Goal: Task Accomplishment & Management: Manage account settings

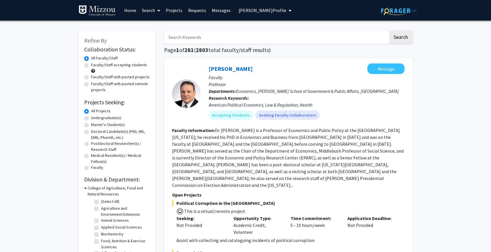
click at [246, 7] on span "Detelina Marinova's Profile" at bounding box center [263, 10] width 48 height 6
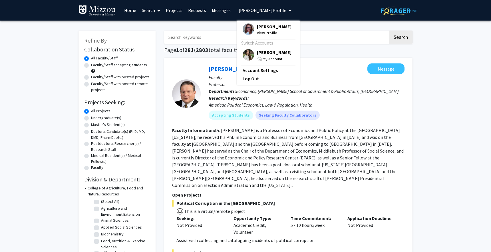
click at [245, 53] on img at bounding box center [248, 54] width 11 height 11
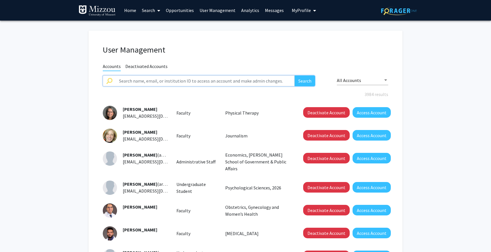
click at [180, 80] on input "text" at bounding box center [205, 80] width 179 height 11
type input "adib"
click at [295, 75] on button "Search" at bounding box center [305, 80] width 21 height 11
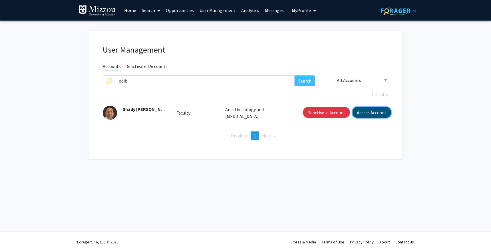
click at [370, 110] on button "Access Account" at bounding box center [371, 112] width 38 height 11
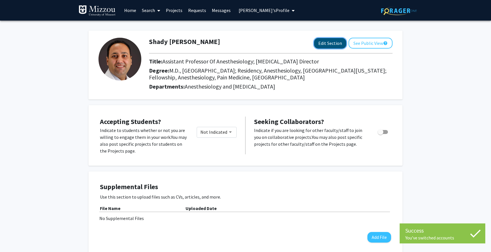
click at [328, 40] on button "Edit Section" at bounding box center [330, 43] width 32 height 11
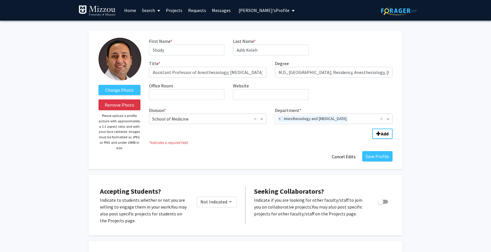
click at [130, 8] on link "Home" at bounding box center [130, 10] width 18 height 20
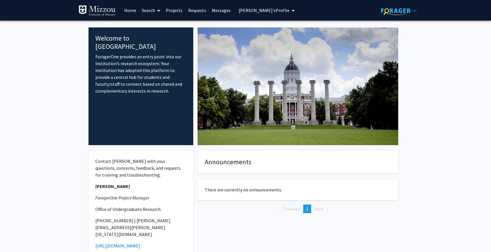
click at [260, 9] on span "Shady Adib Keleh's Profile" at bounding box center [264, 10] width 51 height 6
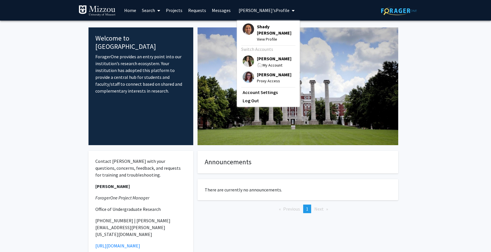
click at [247, 55] on img at bounding box center [248, 60] width 11 height 11
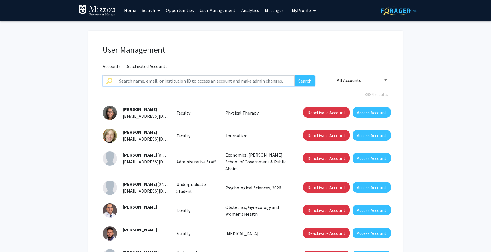
click at [179, 81] on input "text" at bounding box center [205, 80] width 179 height 11
click at [295, 75] on button "Search" at bounding box center [305, 80] width 21 height 11
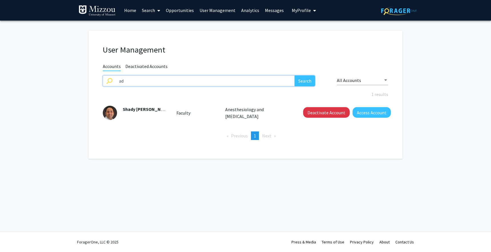
type input "a"
type input "sagar"
click at [295, 75] on button "Search" at bounding box center [305, 80] width 21 height 11
click at [137, 81] on input "sagar" at bounding box center [205, 80] width 179 height 11
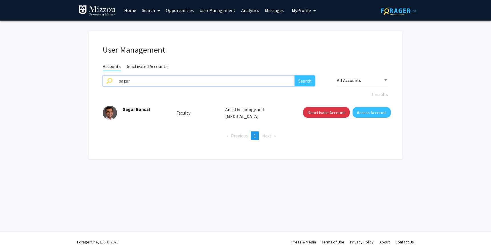
click at [137, 81] on input "sagar" at bounding box center [205, 80] width 179 height 11
type input "krishna"
click at [295, 75] on button "Search" at bounding box center [305, 80] width 21 height 11
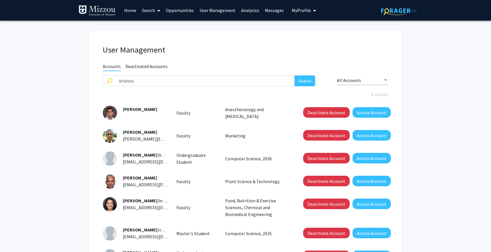
click at [148, 8] on link "Search" at bounding box center [151, 10] width 24 height 20
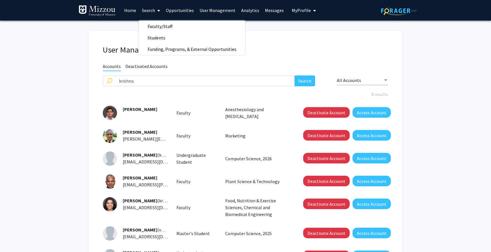
click at [152, 20] on link "Search" at bounding box center [151, 10] width 24 height 20
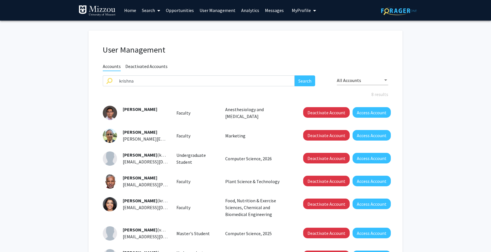
click at [148, 9] on link "Search" at bounding box center [151, 10] width 24 height 20
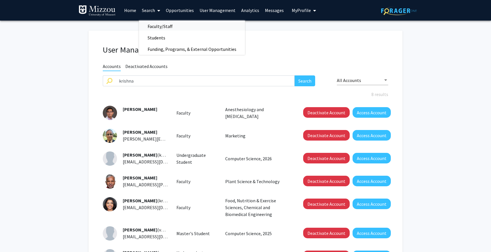
click at [150, 26] on span "Faculty/Staff" at bounding box center [160, 26] width 42 height 11
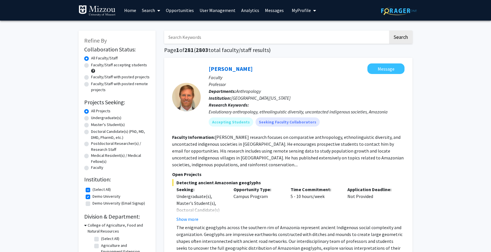
click at [298, 9] on span "My Profile" at bounding box center [301, 10] width 19 height 6
click at [298, 44] on link "Log Out" at bounding box center [321, 44] width 51 height 7
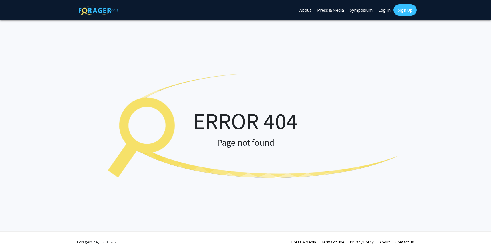
click at [384, 11] on link "Log In" at bounding box center [384, 10] width 18 height 20
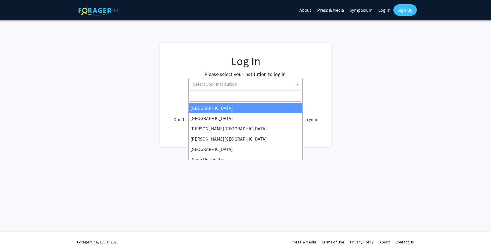
click at [216, 86] on span "Select your institution" at bounding box center [215, 84] width 44 height 6
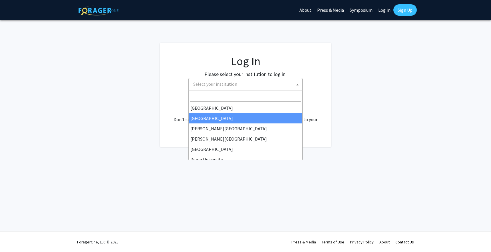
scroll to position [12, 0]
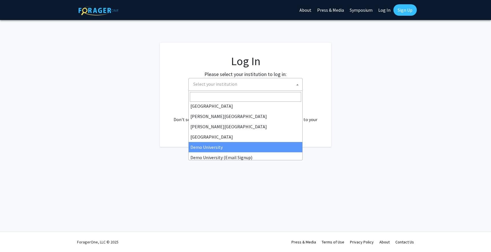
select select "8"
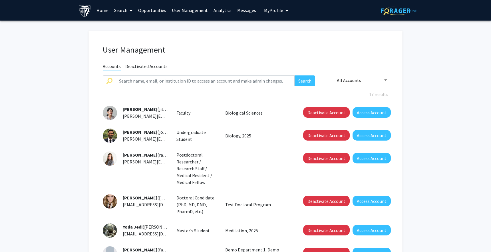
click at [275, 9] on span "My Profile" at bounding box center [273, 10] width 19 height 6
click at [216, 47] on h1 "User Management" at bounding box center [245, 50] width 285 height 10
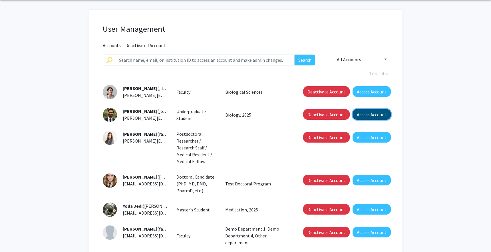
click at [367, 112] on button "Access Account" at bounding box center [371, 114] width 38 height 11
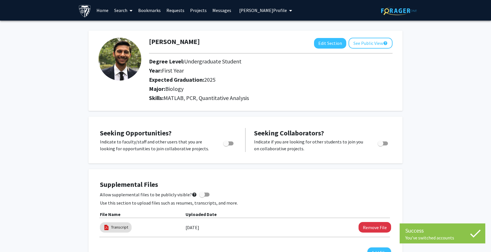
click at [170, 11] on link "Requests" at bounding box center [176, 10] width 24 height 20
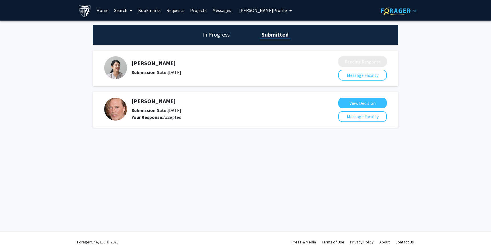
click at [223, 37] on h1 "In Progress" at bounding box center [216, 35] width 31 height 8
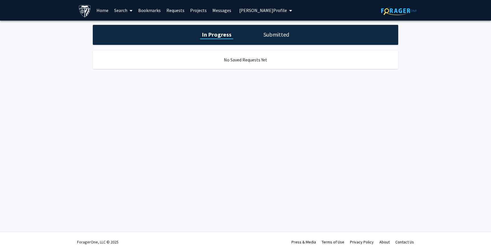
click at [278, 32] on h1 "Submitted" at bounding box center [276, 35] width 29 height 8
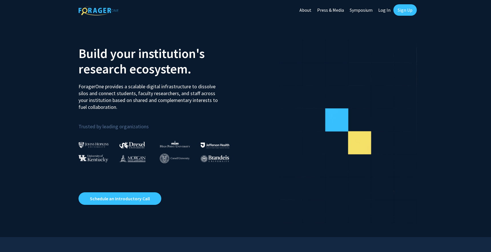
click at [383, 9] on link "Log In" at bounding box center [384, 10] width 18 height 20
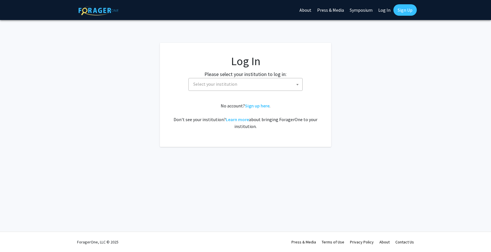
click at [237, 84] on span "Select your institution" at bounding box center [246, 84] width 111 height 12
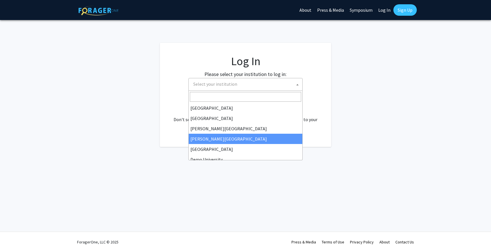
scroll to position [6, 0]
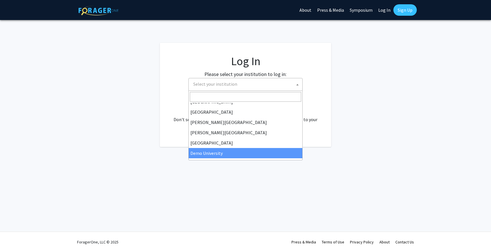
select select "8"
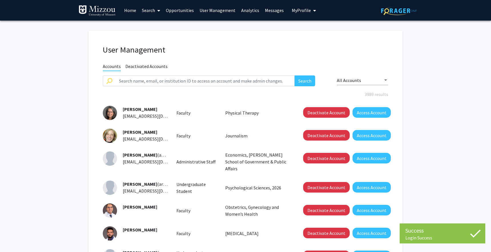
click at [352, 79] on span "All Accounts" at bounding box center [349, 80] width 24 height 6
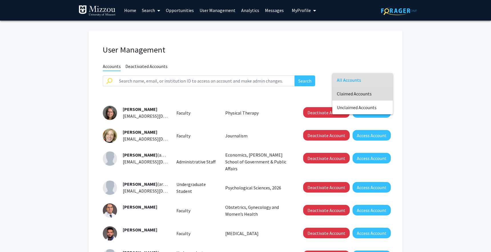
click at [353, 90] on span "Claimed Accounts" at bounding box center [362, 94] width 51 height 14
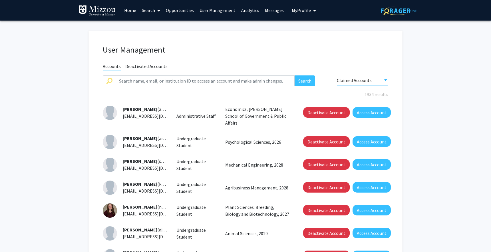
click at [347, 74] on div "Claimed Accounts" at bounding box center [362, 78] width 51 height 13
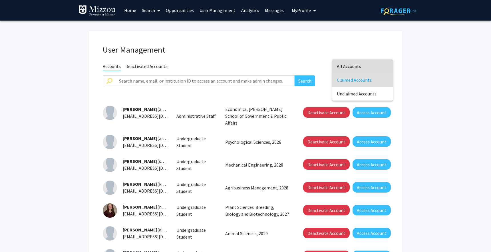
click at [352, 63] on span "All Accounts" at bounding box center [362, 66] width 51 height 14
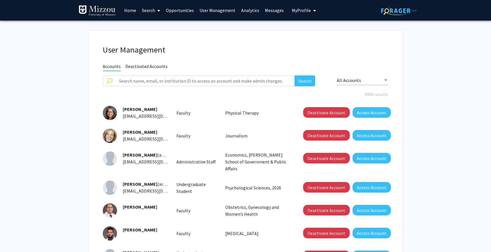
click at [239, 8] on link "Analytics" at bounding box center [250, 10] width 24 height 20
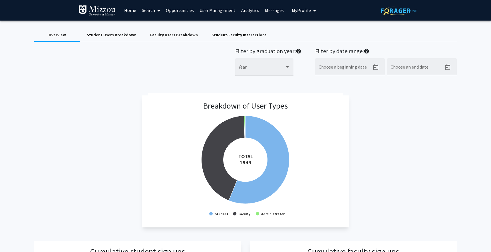
click at [169, 35] on div "Faculty Users Breakdown" at bounding box center [174, 35] width 48 height 6
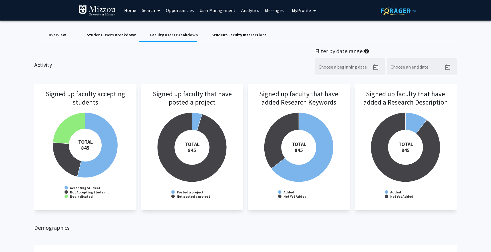
click at [116, 32] on div "Student Users Breakdown" at bounding box center [112, 35] width 50 height 6
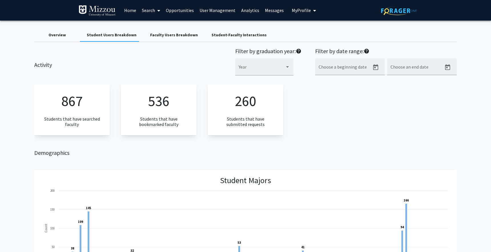
click at [60, 34] on div "Overview" at bounding box center [57, 35] width 17 height 6
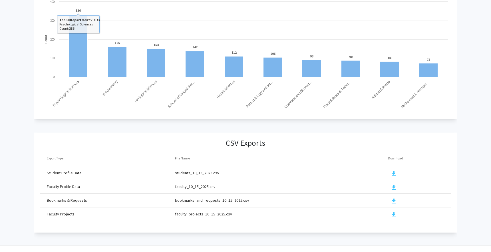
scroll to position [575, 0]
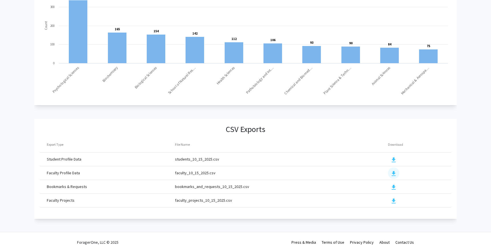
click at [391, 170] on mat-icon "download" at bounding box center [393, 173] width 7 height 7
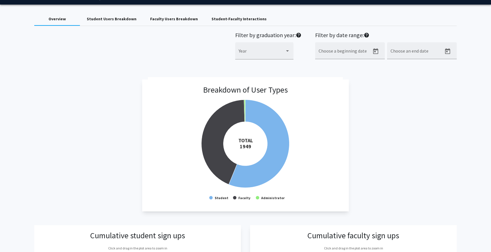
scroll to position [25, 0]
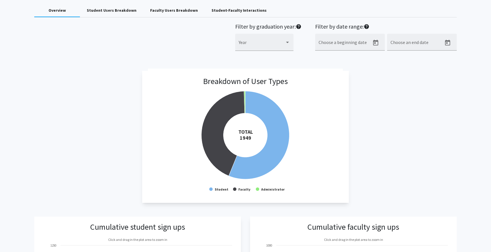
click at [168, 11] on div "Faculty Users Breakdown" at bounding box center [174, 10] width 48 height 6
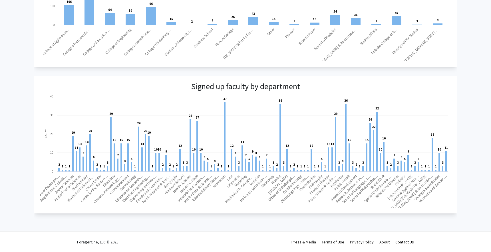
scroll to position [0, 0]
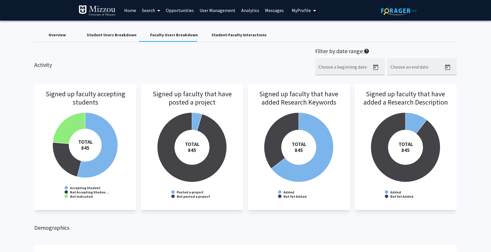
click at [227, 36] on div "Student-Faculty Interactions" at bounding box center [238, 35] width 55 height 6
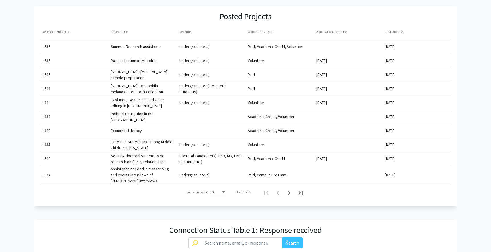
scroll to position [206, 0]
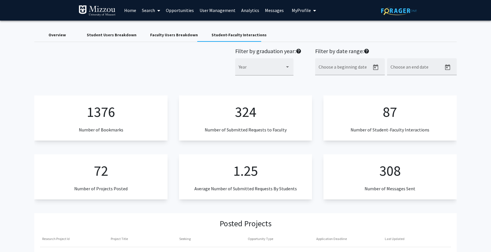
click at [164, 37] on div "Faculty Users Breakdown" at bounding box center [174, 35] width 48 height 6
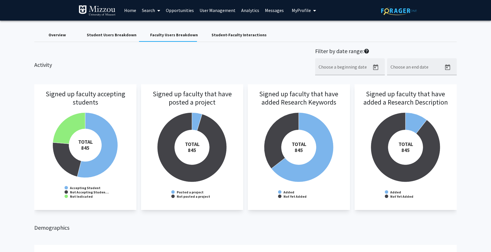
click at [60, 32] on div "Overview" at bounding box center [57, 35] width 17 height 6
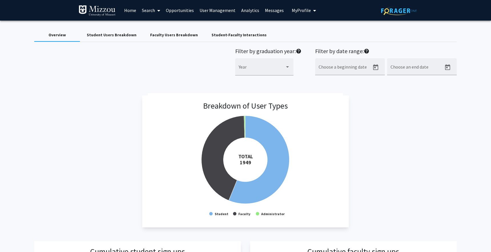
click at [296, 8] on span "My Profile" at bounding box center [301, 10] width 19 height 6
click at [297, 42] on link "Log Out" at bounding box center [321, 44] width 51 height 7
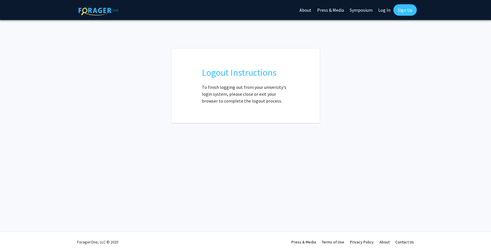
click at [382, 12] on link "Log In" at bounding box center [384, 10] width 18 height 20
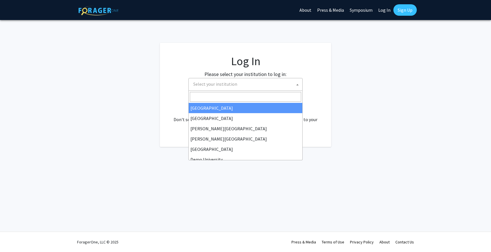
click at [220, 84] on span "Select your institution" at bounding box center [215, 84] width 44 height 6
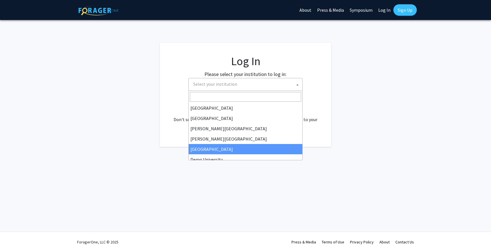
scroll to position [14, 0]
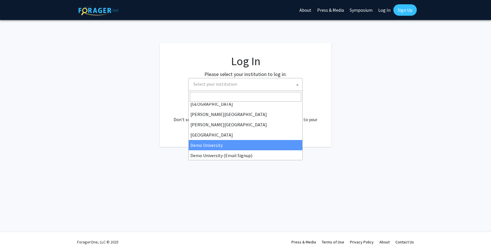
select select "8"
